Goal: Task Accomplishment & Management: Use online tool/utility

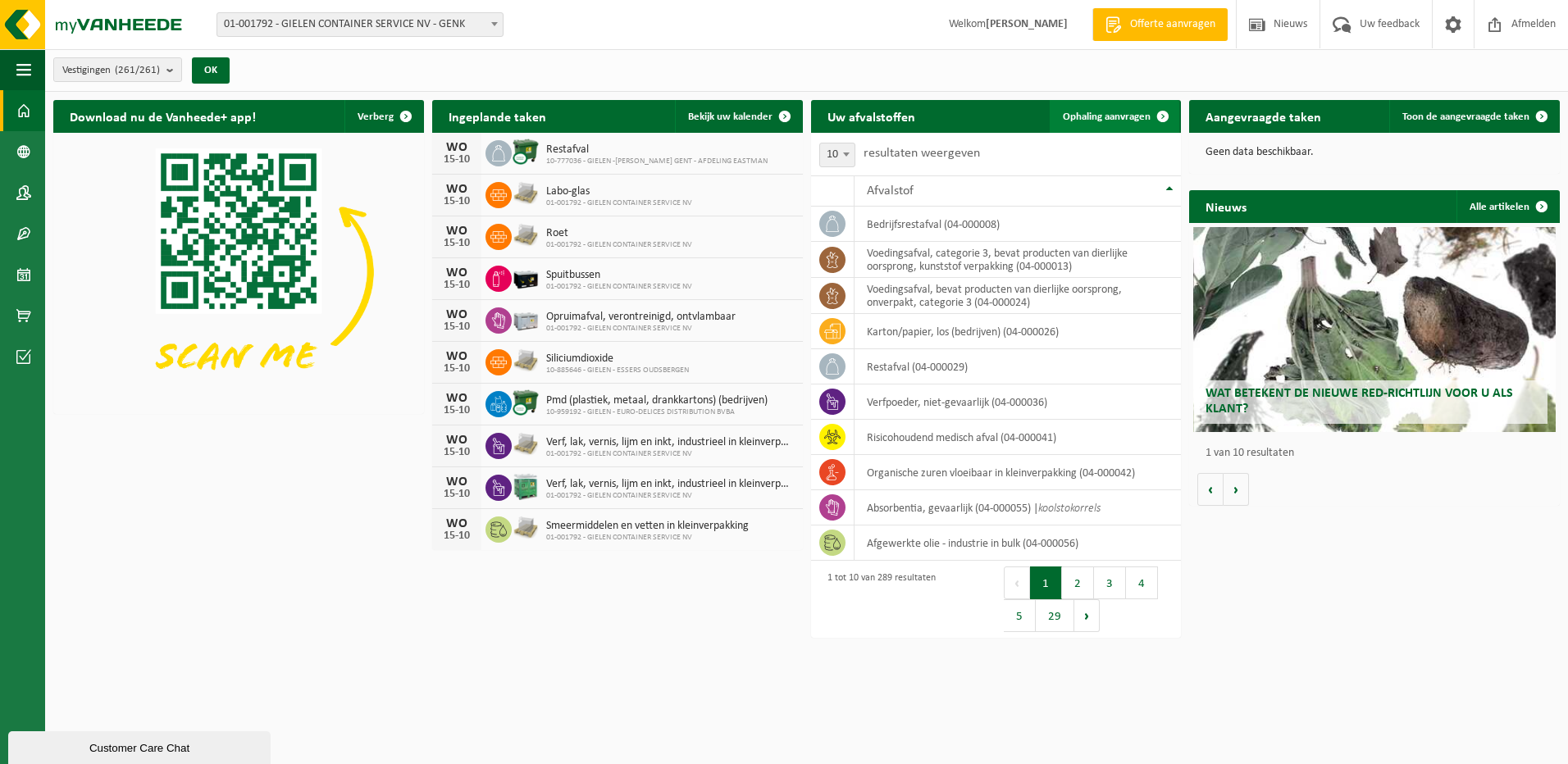
click at [1167, 115] on span at bounding box center [1162, 116] width 32 height 32
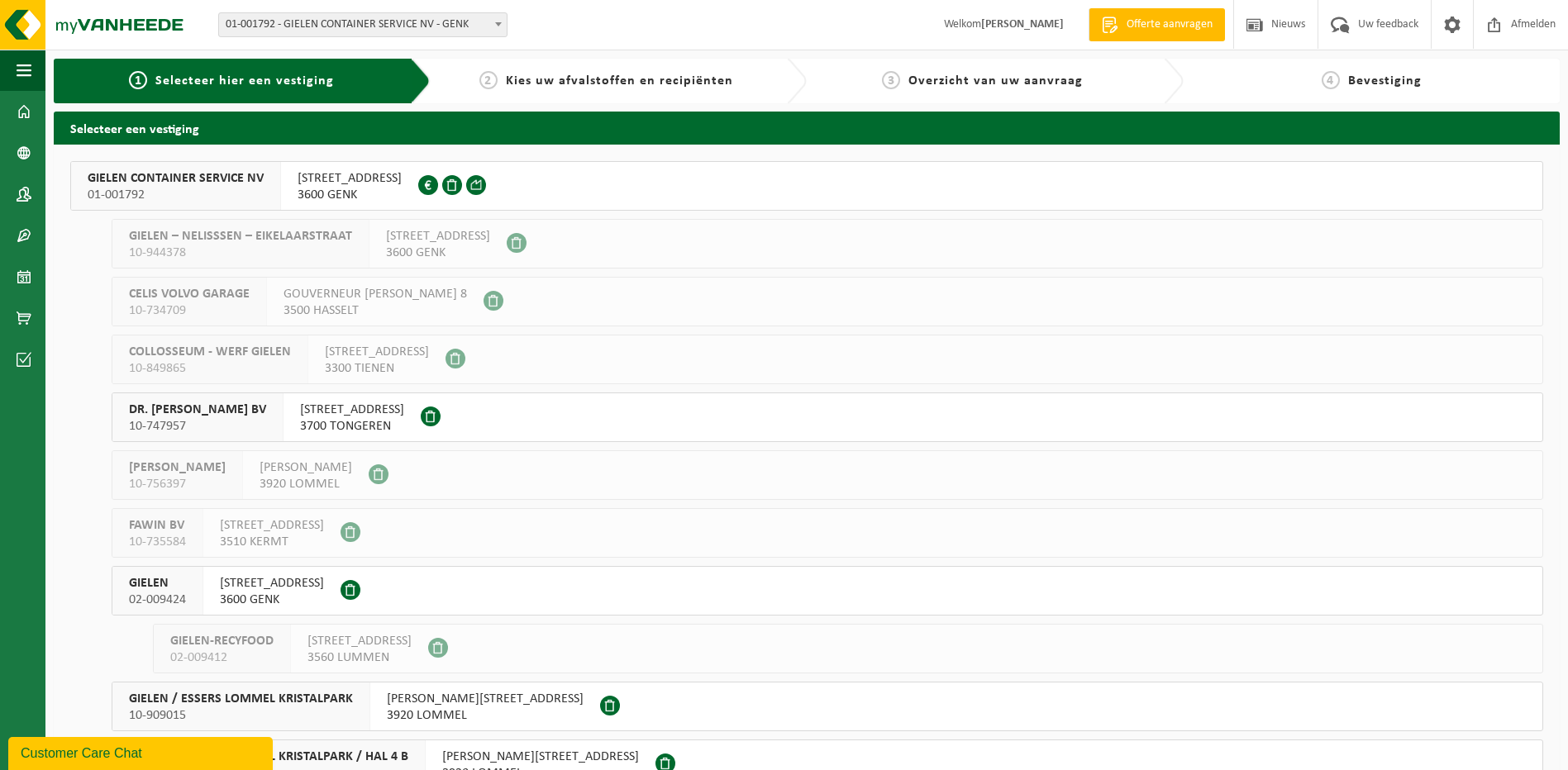
click at [132, 182] on span "GIELEN CONTAINER SERVICE NV" at bounding box center [175, 179] width 176 height 17
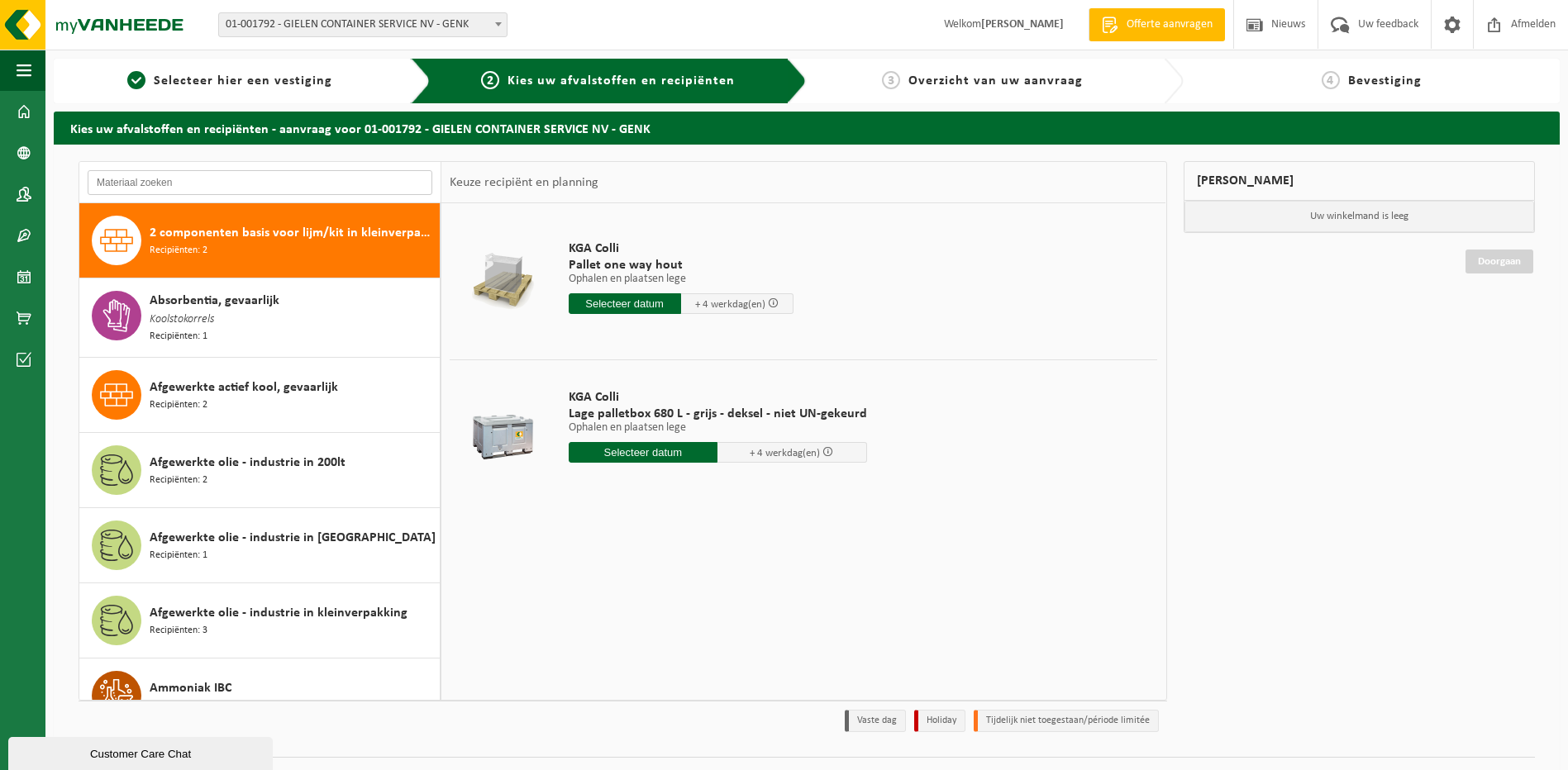
click at [132, 185] on input "text" at bounding box center [259, 183] width 345 height 25
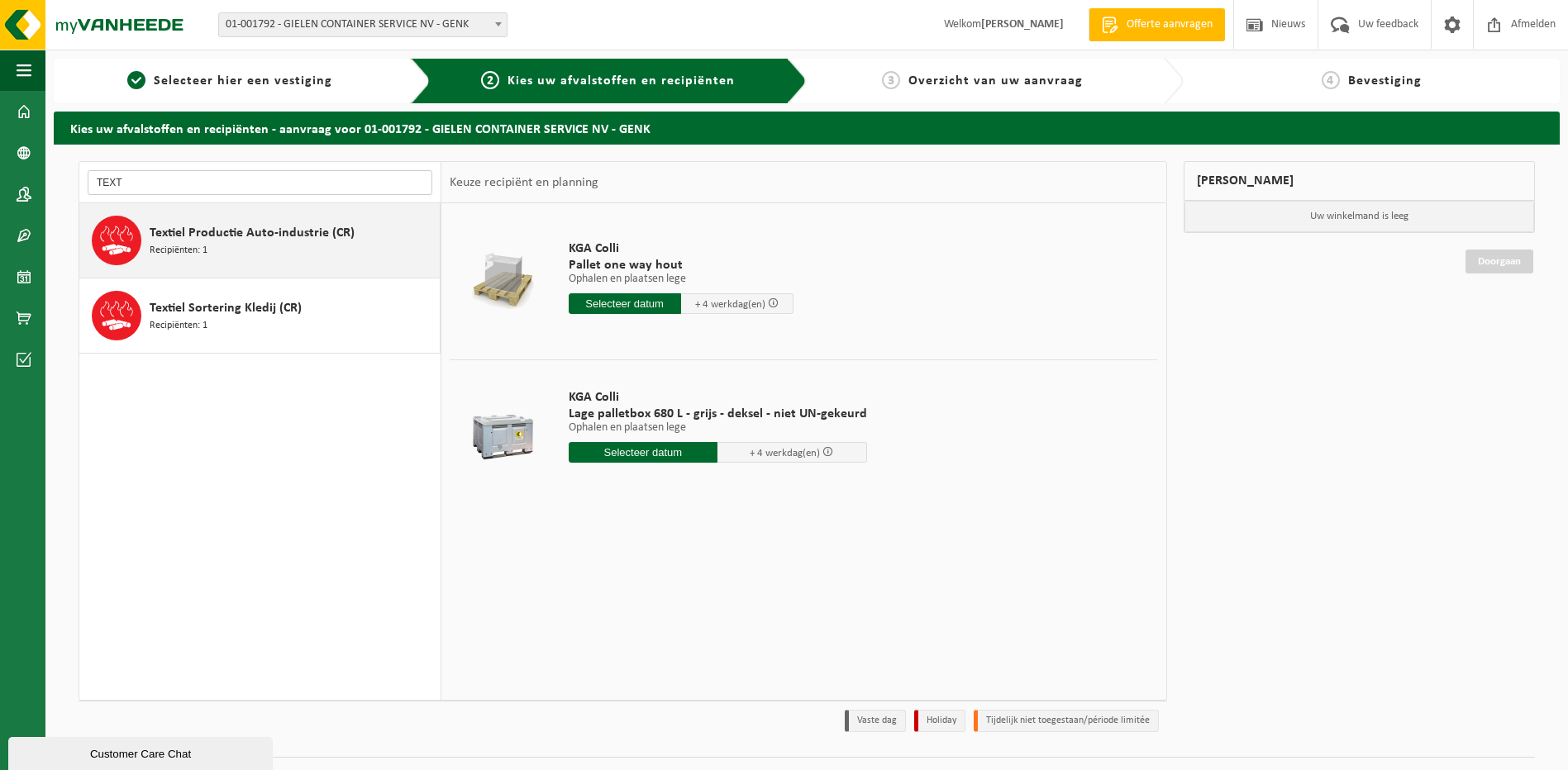
type input "TEXT"
click at [214, 246] on div "Textiel Productie Auto-industrie (CR) Recipiënten: 1" at bounding box center [292, 240] width 286 height 49
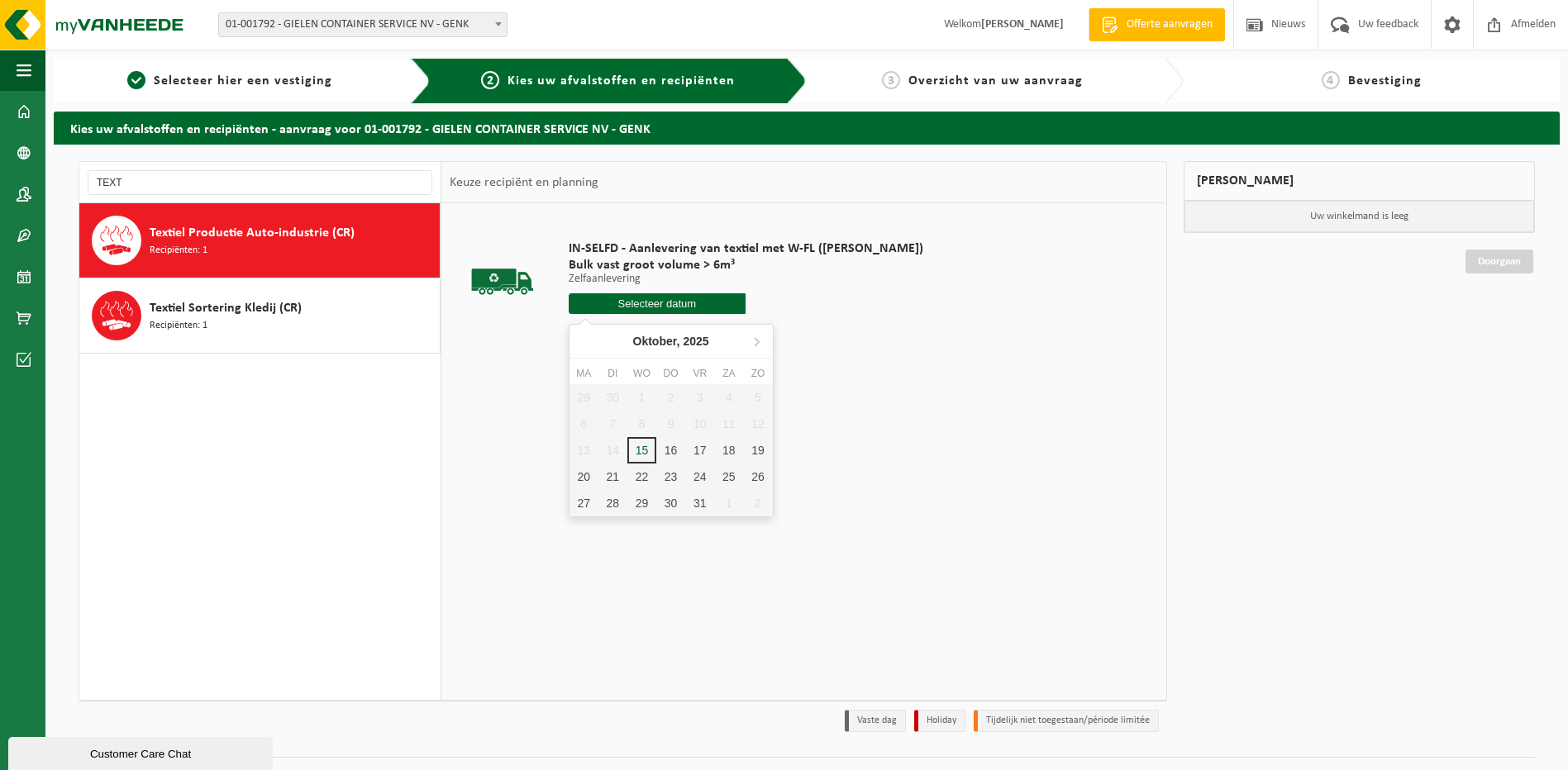
click at [635, 304] on input "text" at bounding box center [658, 304] width 178 height 21
click at [644, 482] on div "22" at bounding box center [642, 477] width 29 height 27
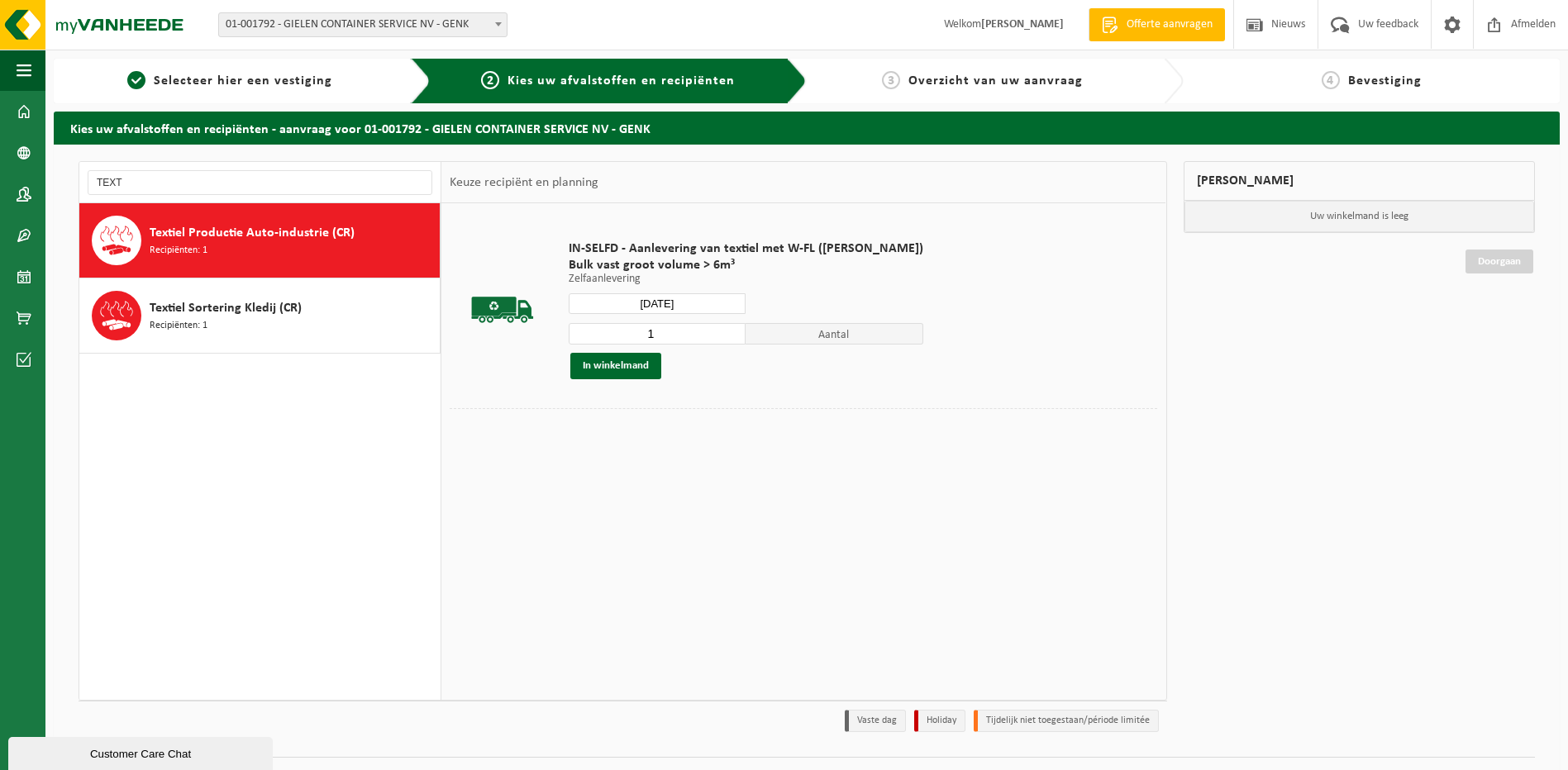
type input "Van 2025-10-22"
click at [626, 368] on button "In winkelmand" at bounding box center [616, 367] width 91 height 27
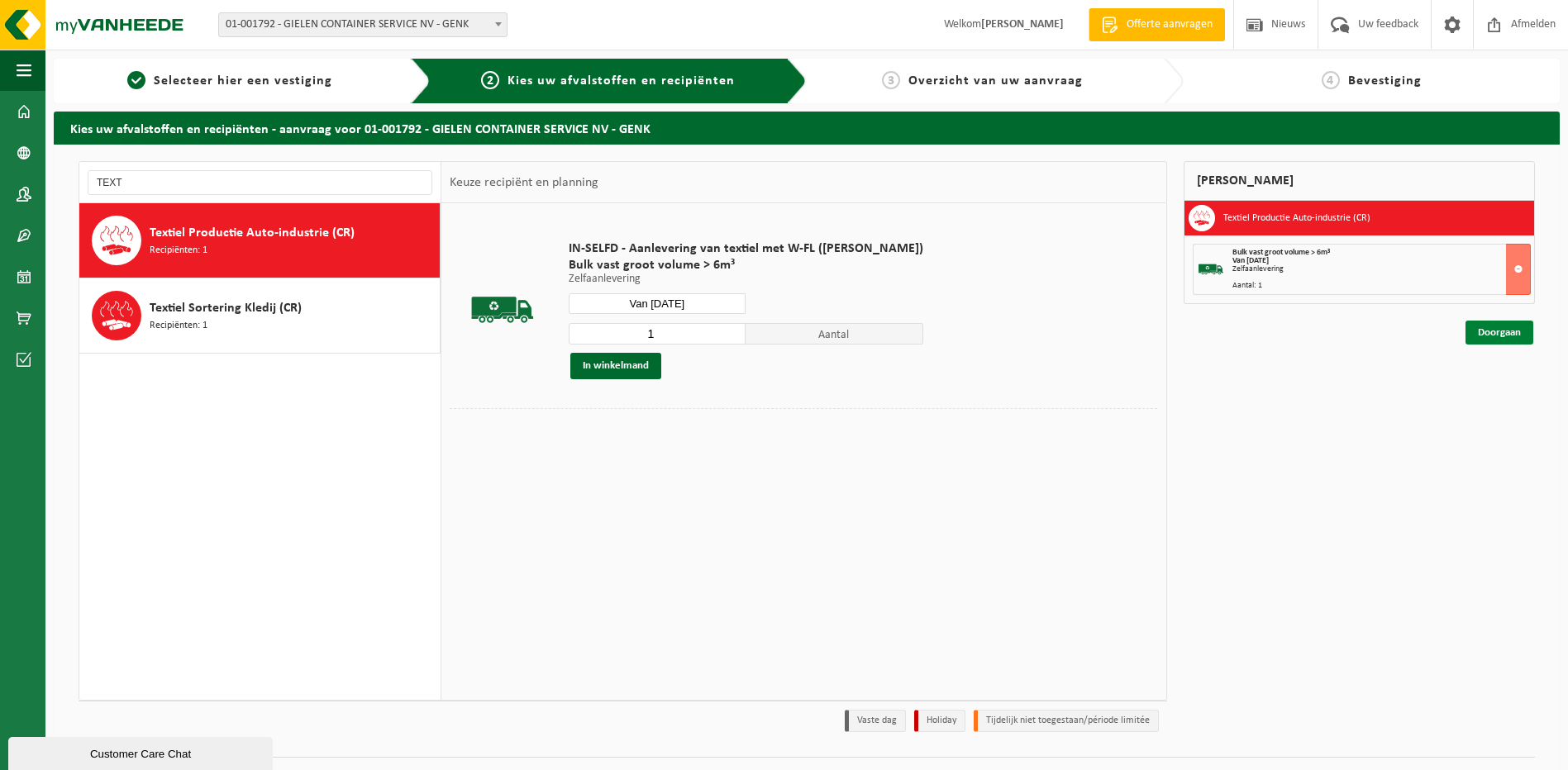
click at [1495, 330] on link "Doorgaan" at bounding box center [1498, 332] width 68 height 24
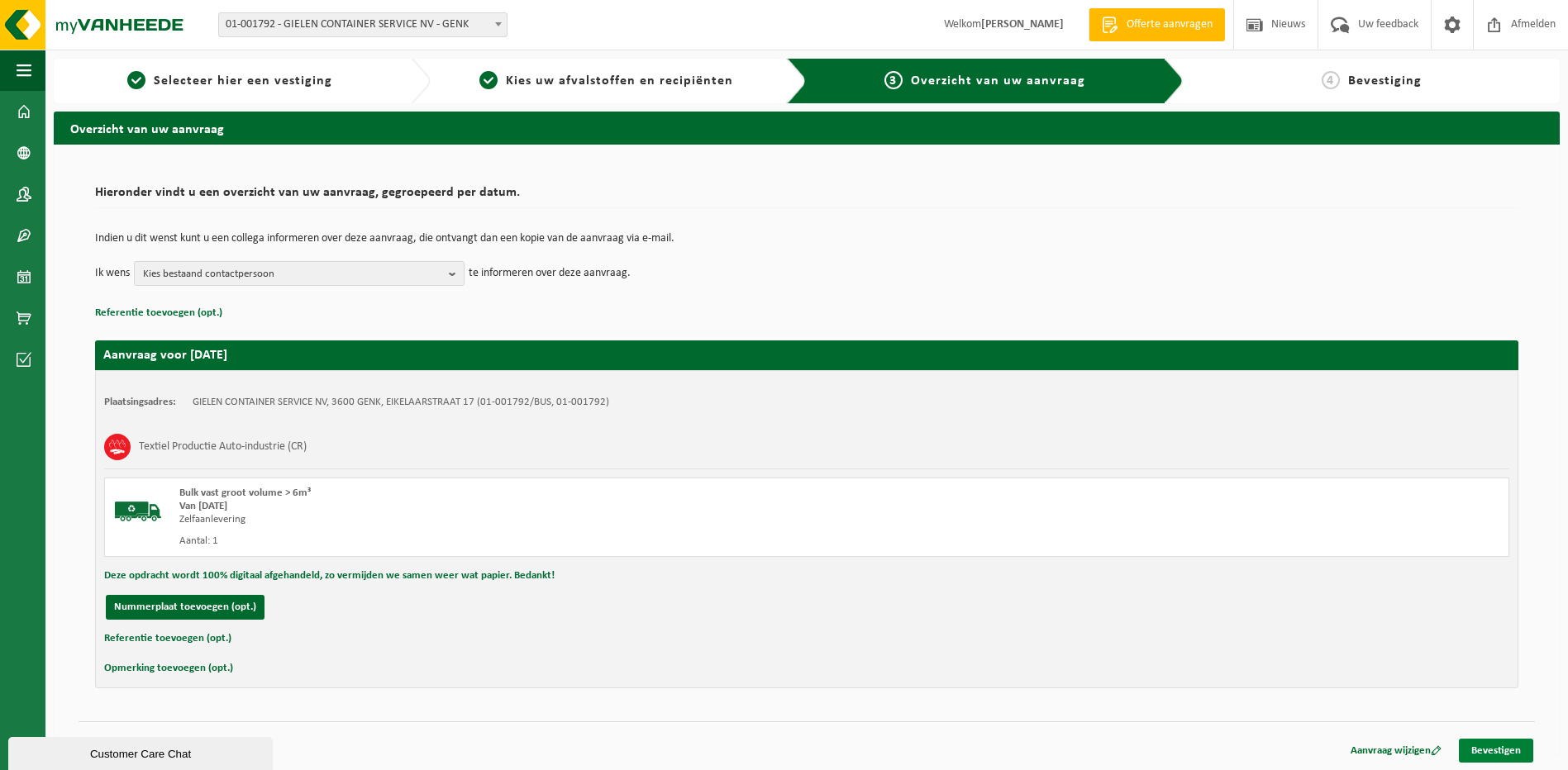
click at [1493, 750] on link "Bevestigen" at bounding box center [1496, 751] width 75 height 24
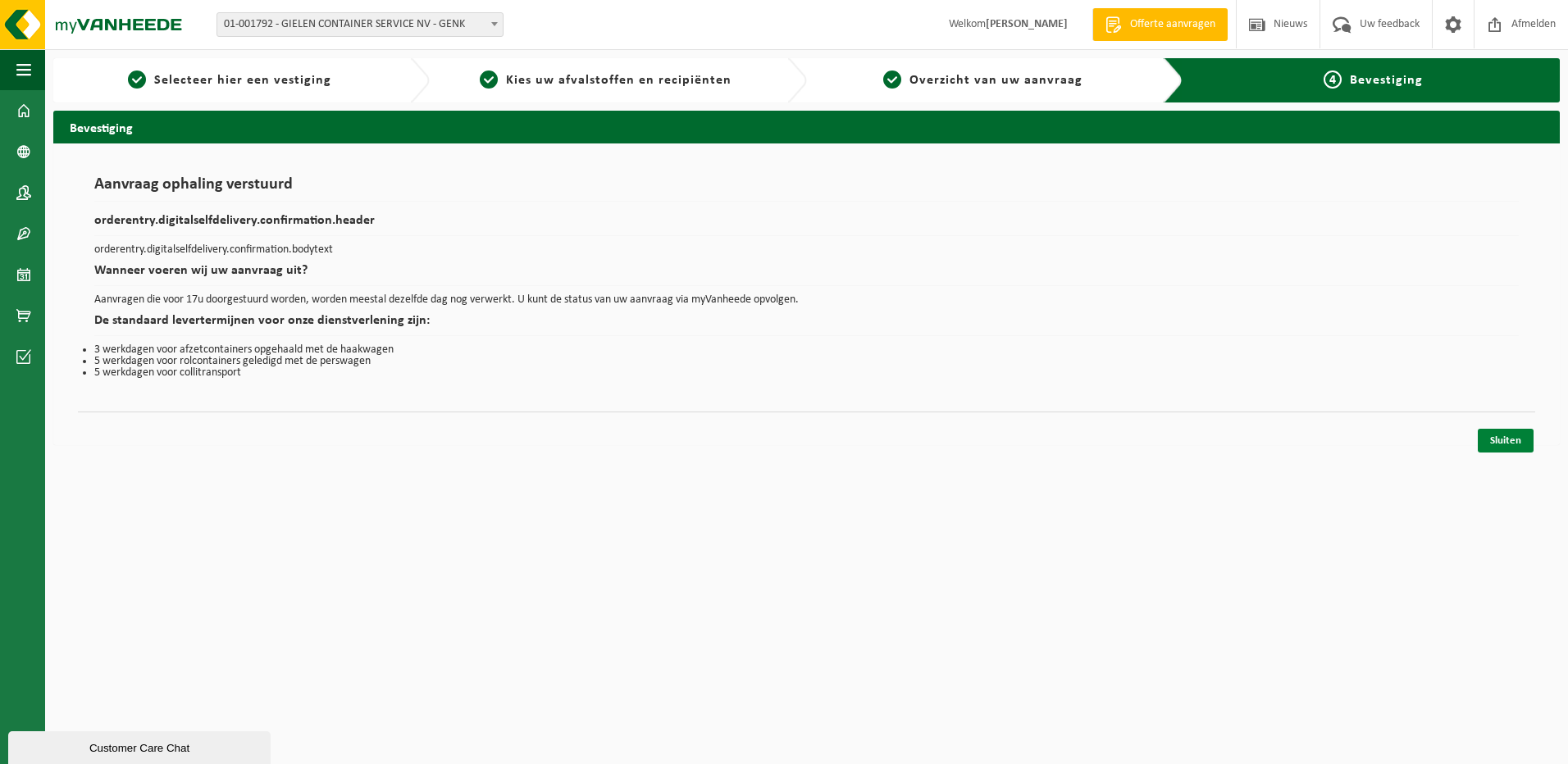
click at [1501, 440] on link "Sluiten" at bounding box center [1506, 440] width 56 height 24
